Goal: Navigation & Orientation: Find specific page/section

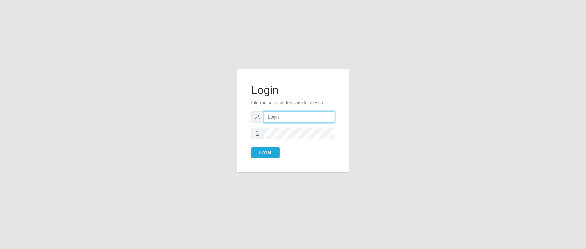
click at [272, 117] on input "text" at bounding box center [299, 116] width 71 height 11
type input "aislan@ideal"
click at [251, 147] on button "Entrar" at bounding box center [265, 152] width 28 height 11
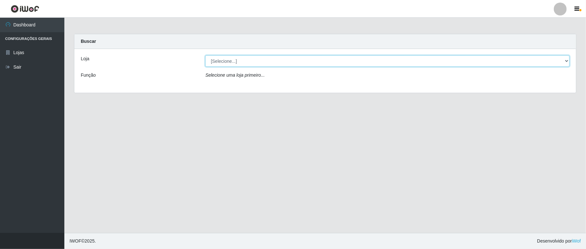
click at [275, 63] on select "[Selecione...] Ideal - Conceição" at bounding box center [387, 60] width 364 height 11
select select "231"
click at [205, 55] on select "[Selecione...] Ideal - Conceição" at bounding box center [387, 60] width 364 height 11
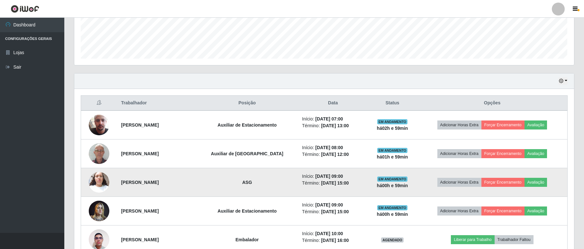
scroll to position [214, 0]
